Goal: Task Accomplishment & Management: Complete application form

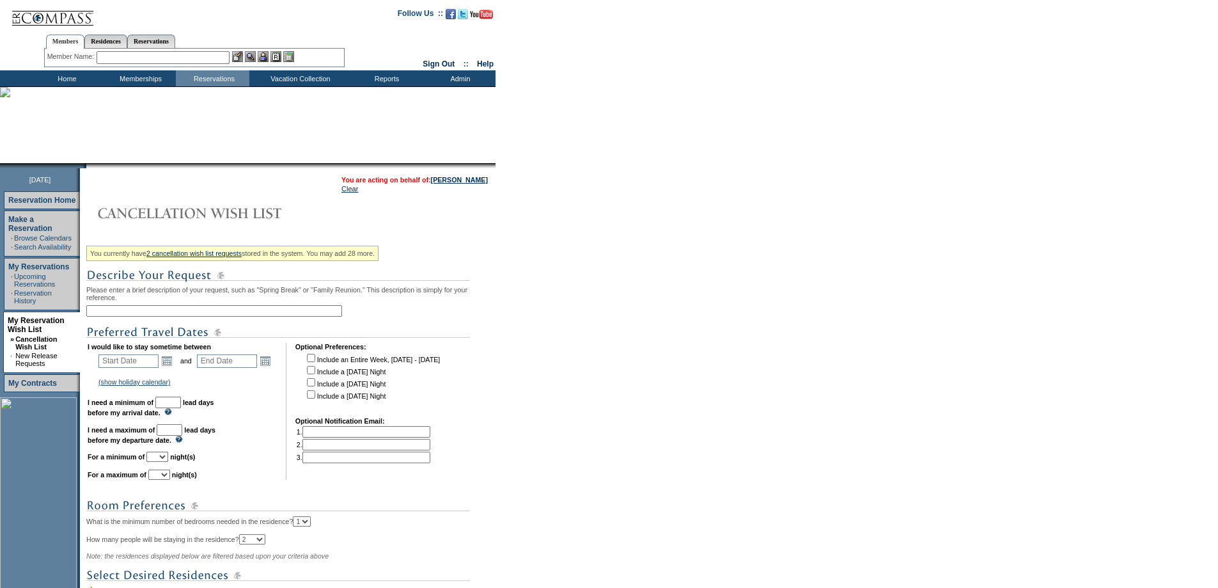
click at [267, 315] on input "text" at bounding box center [214, 311] width 256 height 12
type input "g"
type input "GC 2nd home"
click at [172, 368] on link "Open the calendar popup." at bounding box center [167, 361] width 14 height 14
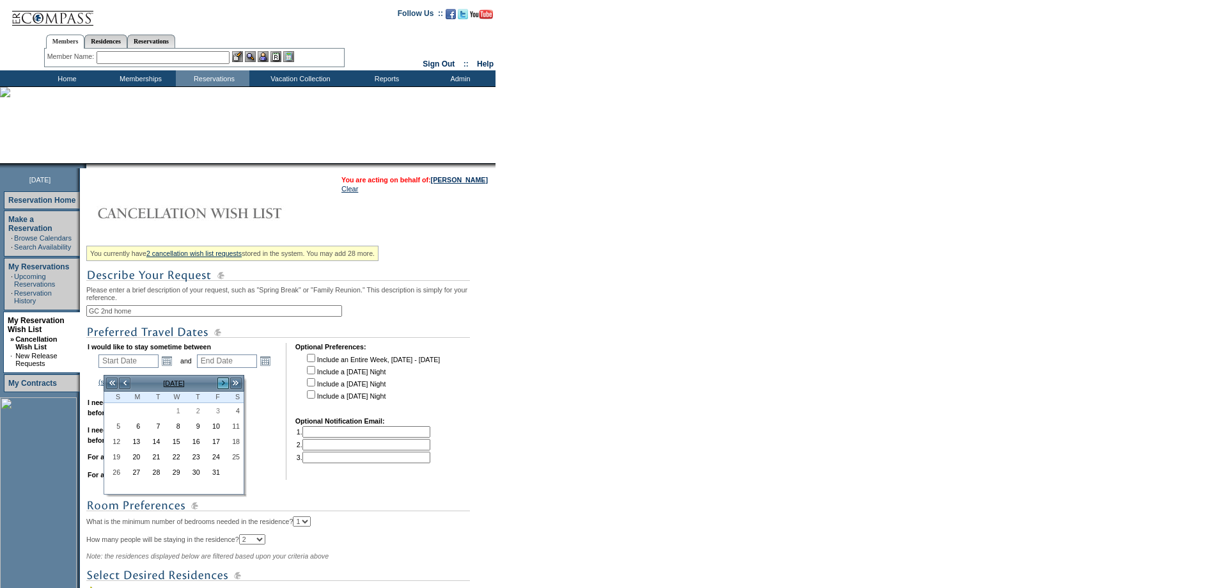
click at [221, 385] on link ">" at bounding box center [223, 383] width 13 height 13
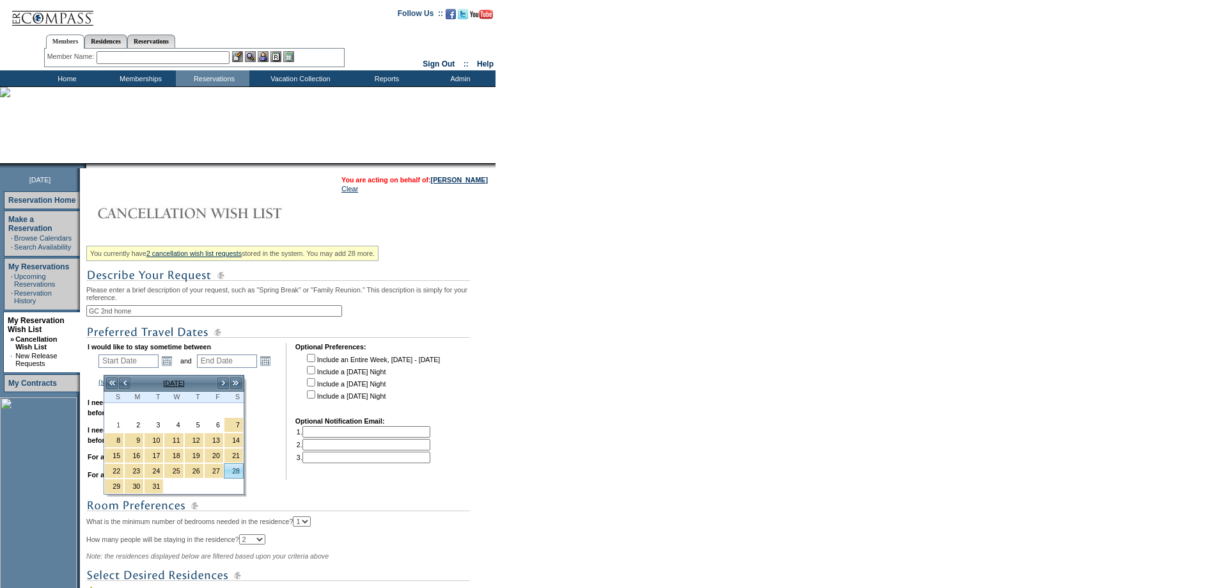
click at [235, 473] on link "28" at bounding box center [233, 471] width 19 height 14
type input "[DATE]"
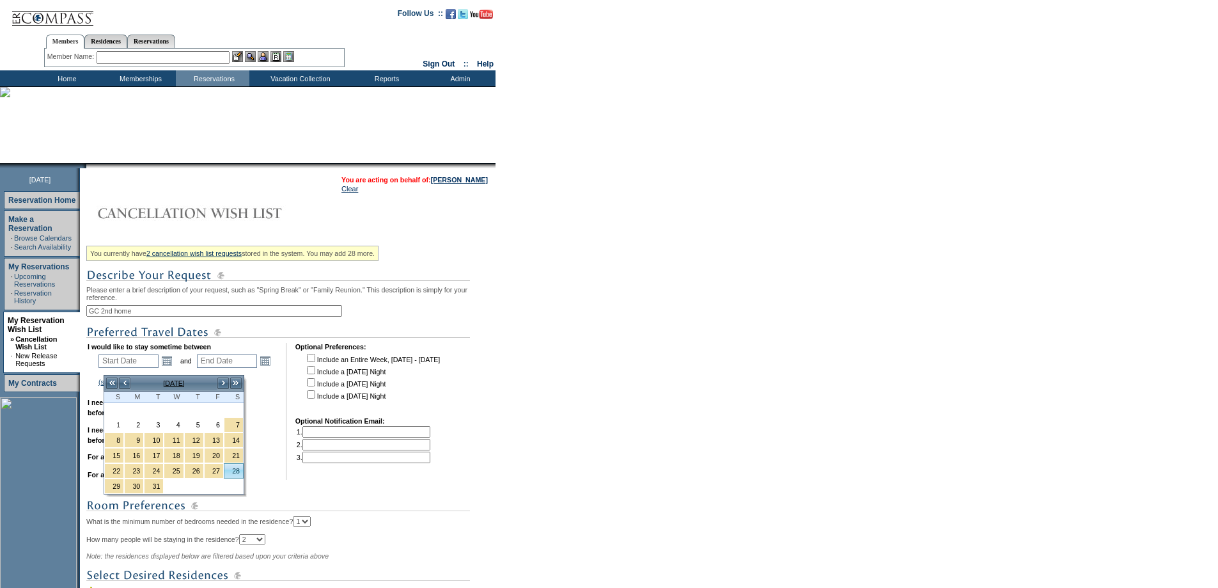
type input "180"
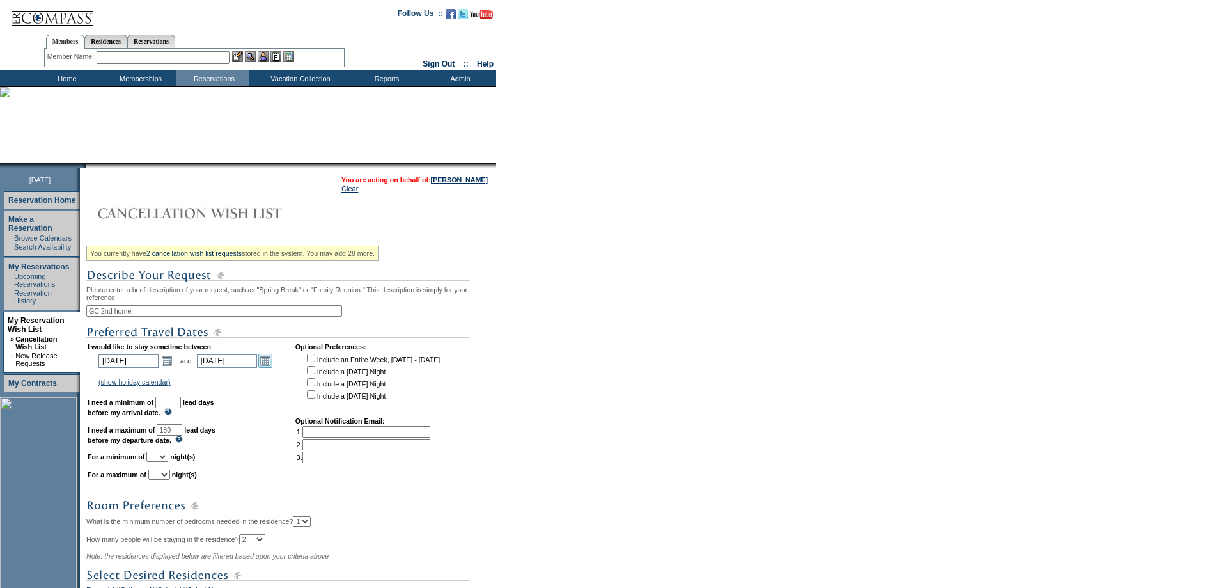
click at [272, 366] on link "Open the calendar popup." at bounding box center [265, 361] width 14 height 14
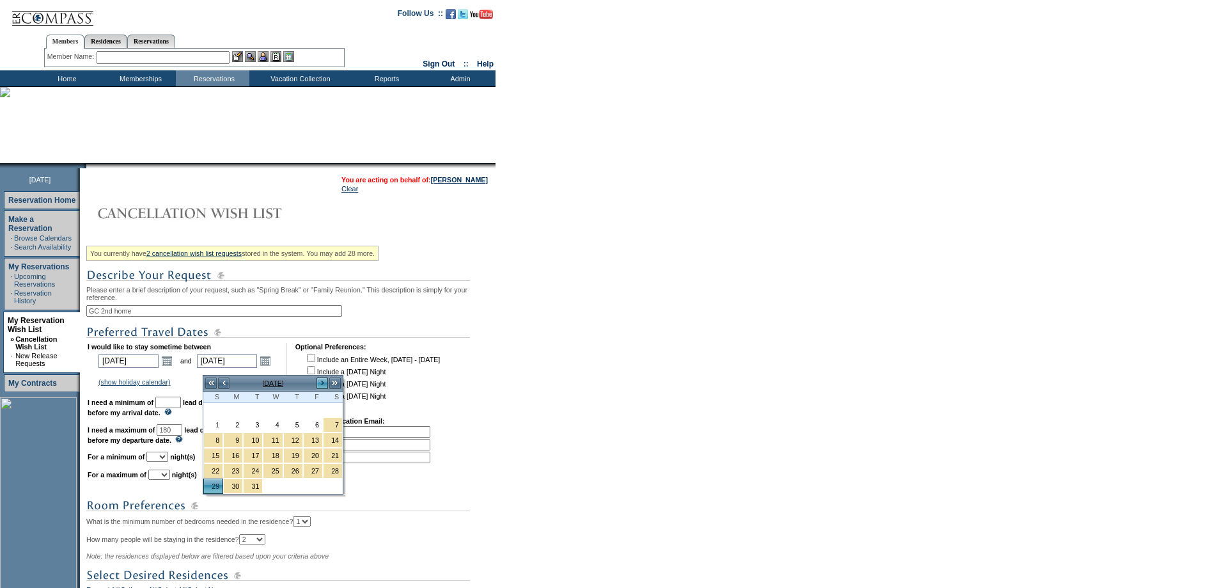
click at [323, 382] on link ">" at bounding box center [322, 383] width 13 height 13
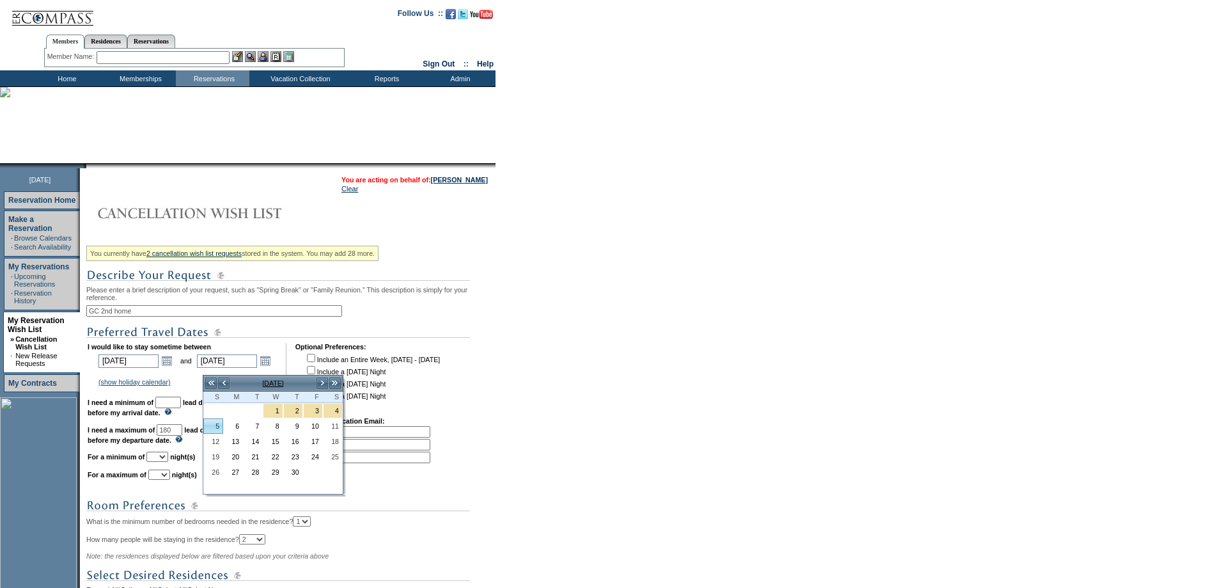
click at [219, 424] on link "5" at bounding box center [213, 426] width 19 height 14
type input "[DATE]"
type input "187"
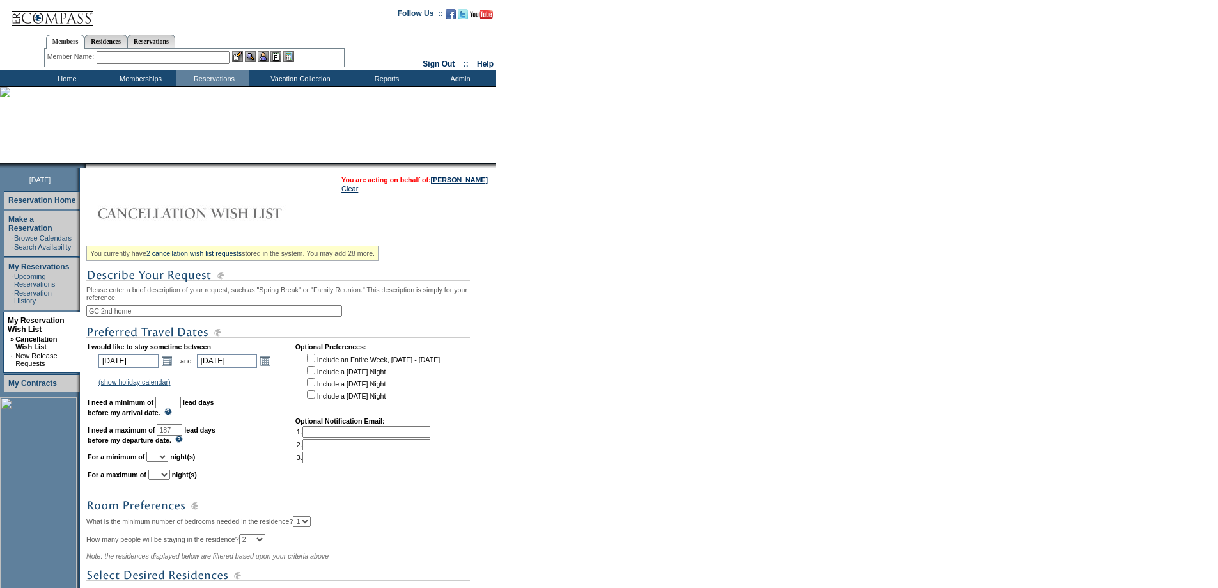
click at [181, 408] on input "text" at bounding box center [168, 402] width 26 height 12
type input "30"
click at [168, 462] on select "1 2 3 4 5 6 7 8 9 10 11 12 13 14" at bounding box center [157, 456] width 22 height 10
select select "6"
click at [162, 462] on select "1 2 3 4 5 6 7 8 9 10 11 12 13 14" at bounding box center [157, 456] width 22 height 10
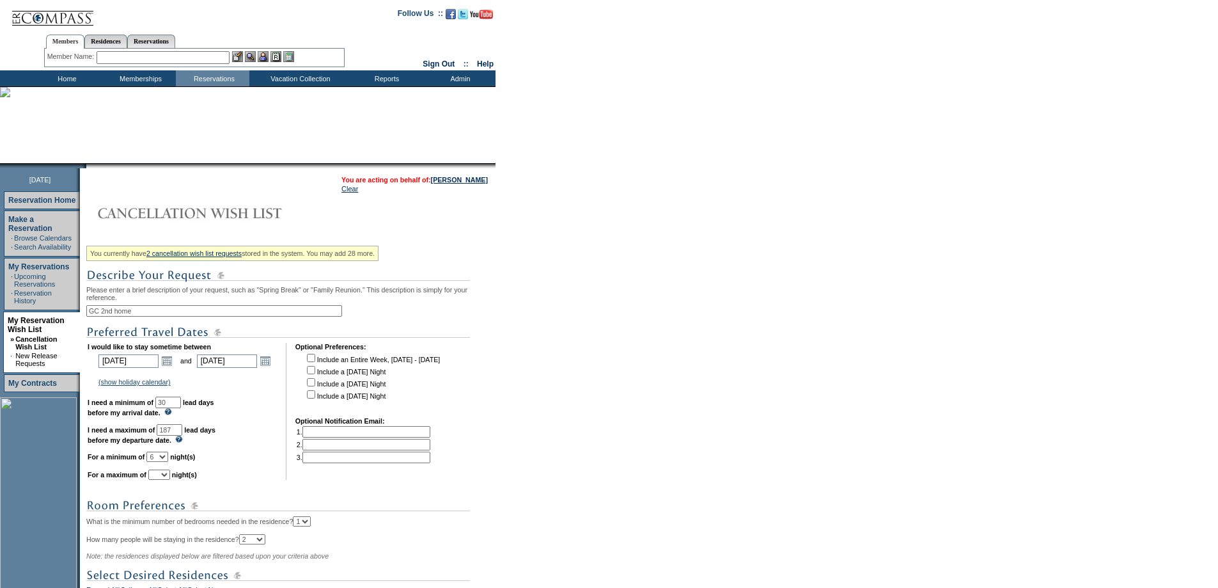
click at [170, 480] on select "1 2 3 4 5 6 7 8 9 10 11 12 13 14" at bounding box center [159, 474] width 22 height 10
select select "8"
click at [164, 480] on select "1 2 3 4 5 6 7 8 9 10 11 12 13 14" at bounding box center [159, 474] width 22 height 10
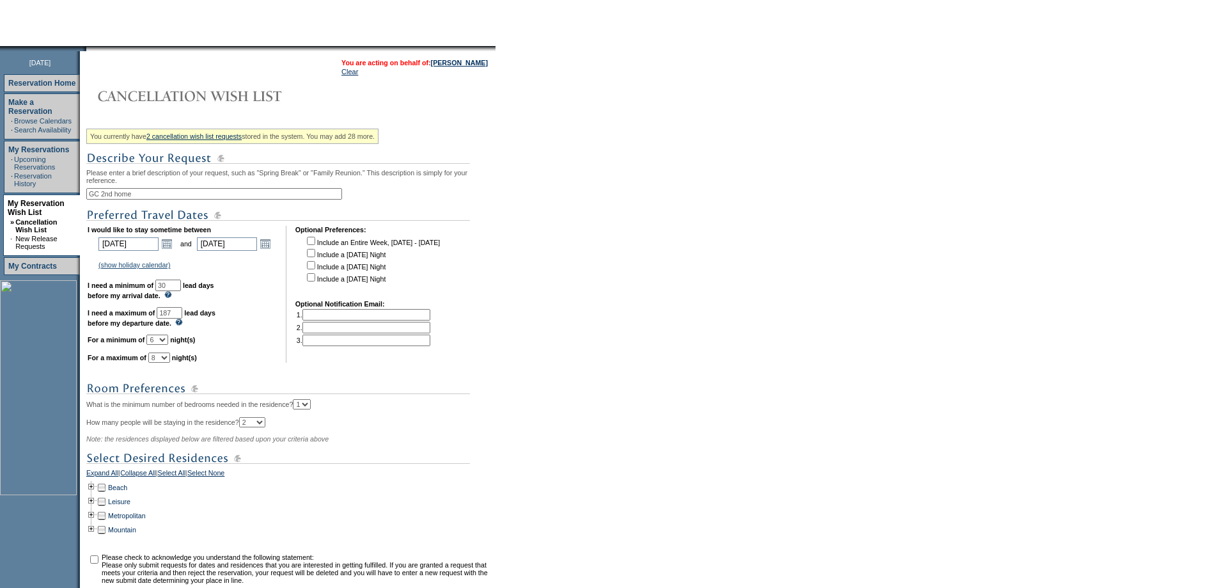
scroll to position [271, 0]
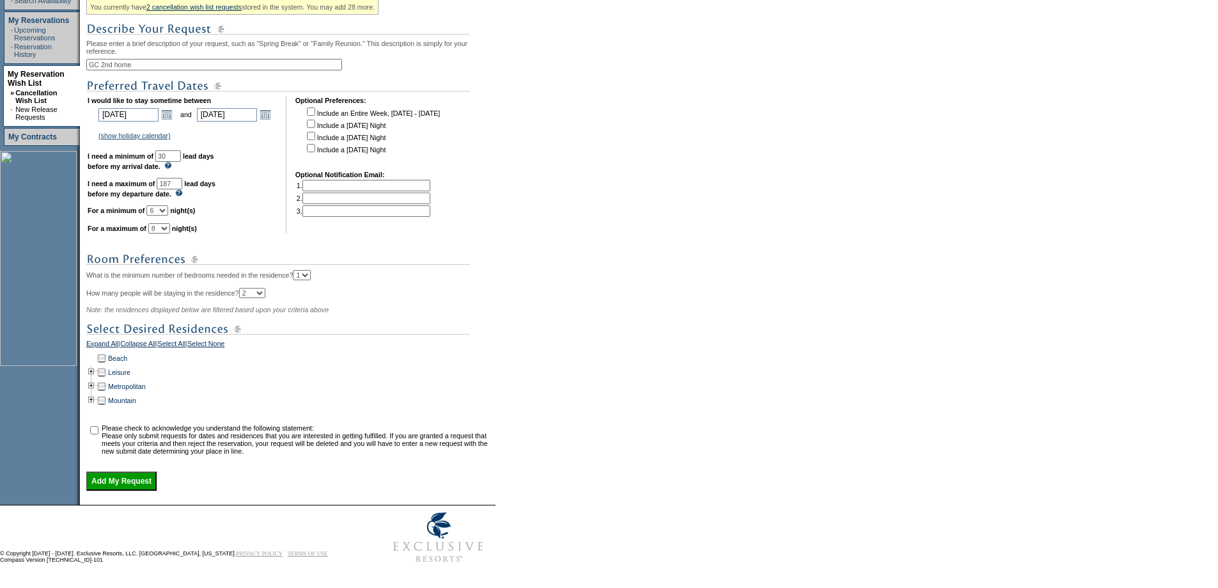
click at [96, 351] on td at bounding box center [91, 358] width 10 height 14
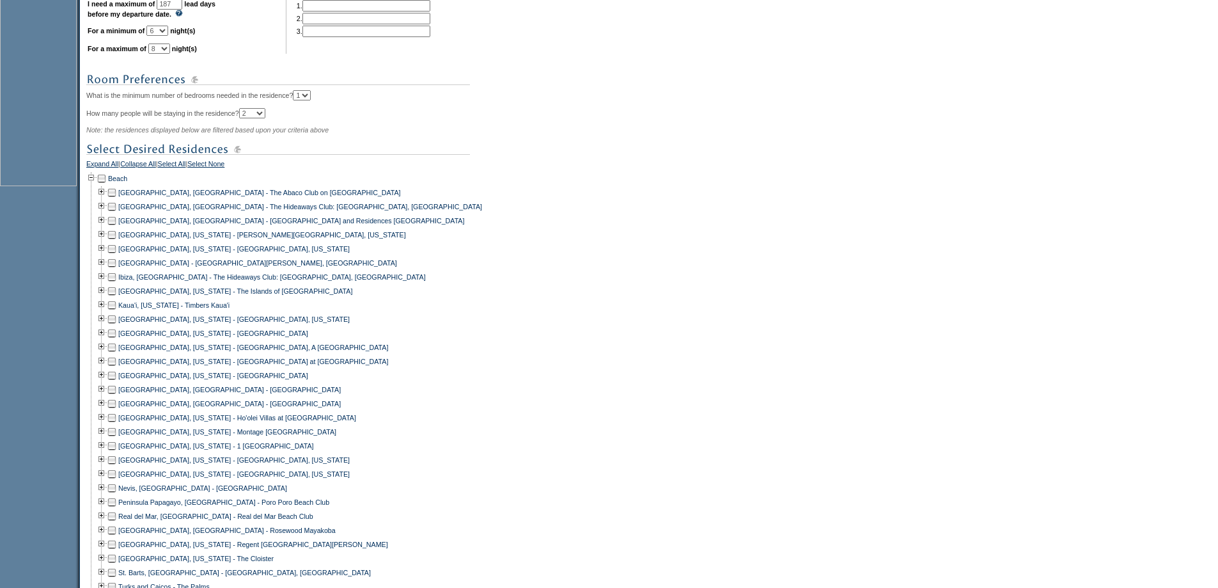
scroll to position [591, 0]
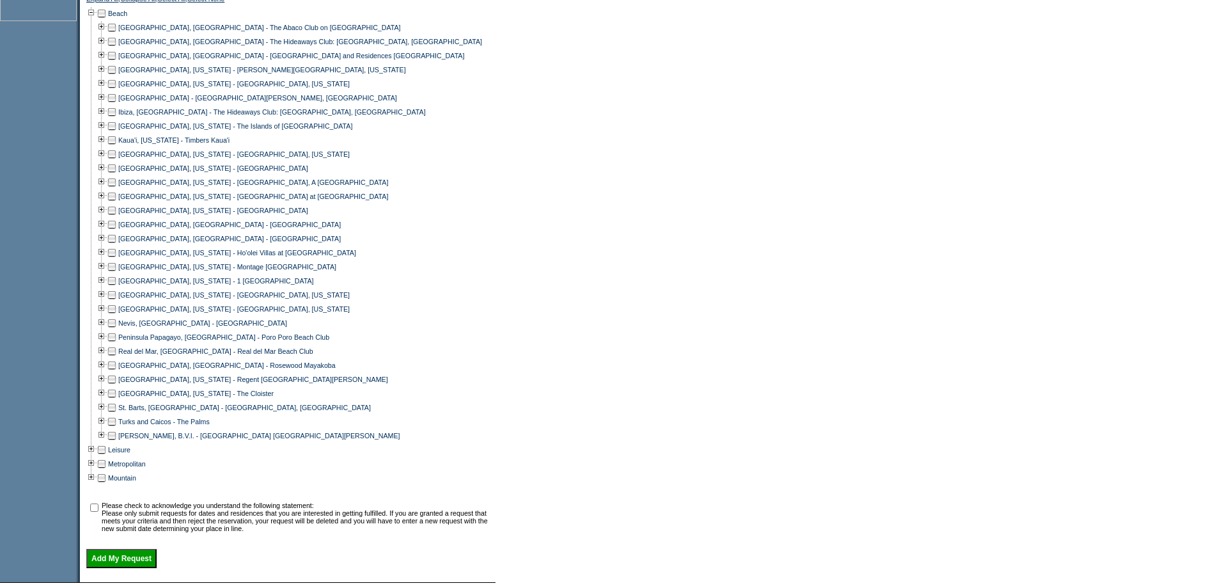
click at [117, 105] on td at bounding box center [112, 98] width 10 height 14
click at [95, 512] on input "checkbox" at bounding box center [94, 507] width 8 height 8
checkbox input "true"
click at [132, 568] on input "Add My Request" at bounding box center [121, 558] width 70 height 19
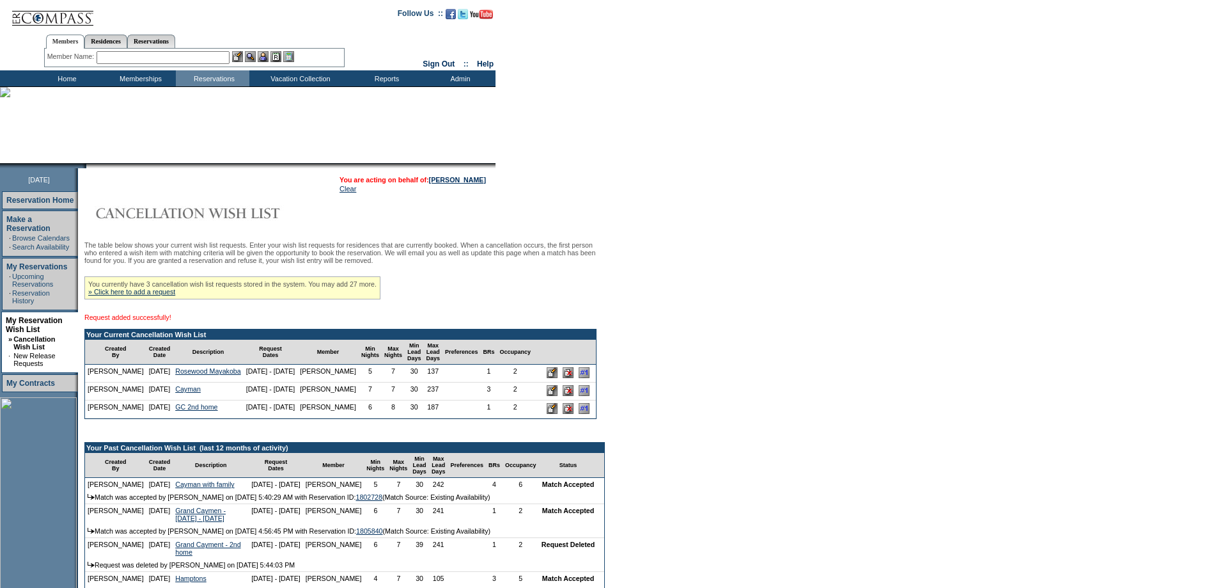
click at [579, 414] on input "image" at bounding box center [584, 408] width 11 height 11
